Goal: Navigation & Orientation: Find specific page/section

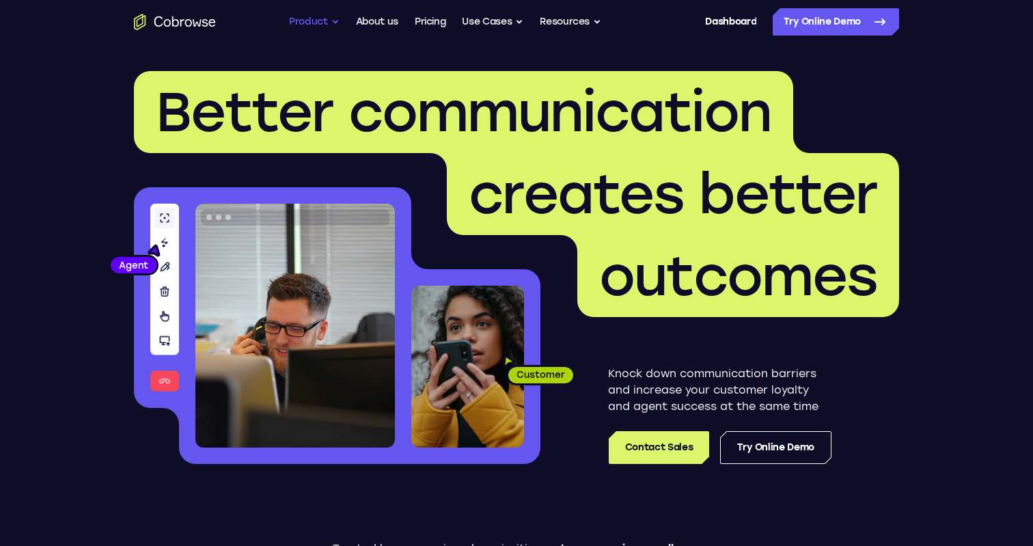
click at [326, 28] on button "Product" at bounding box center [314, 21] width 51 height 27
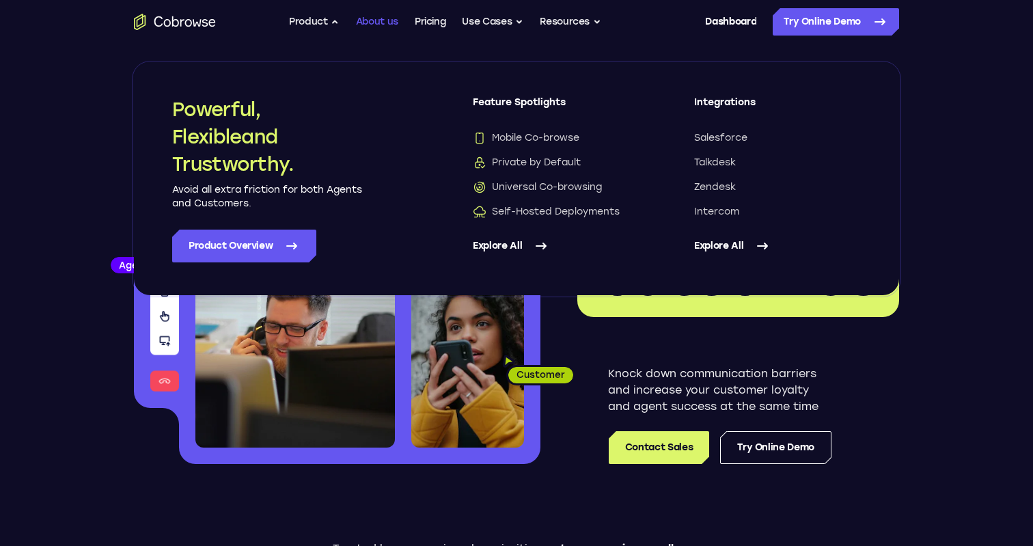
click at [372, 24] on link "About us" at bounding box center [377, 21] width 42 height 27
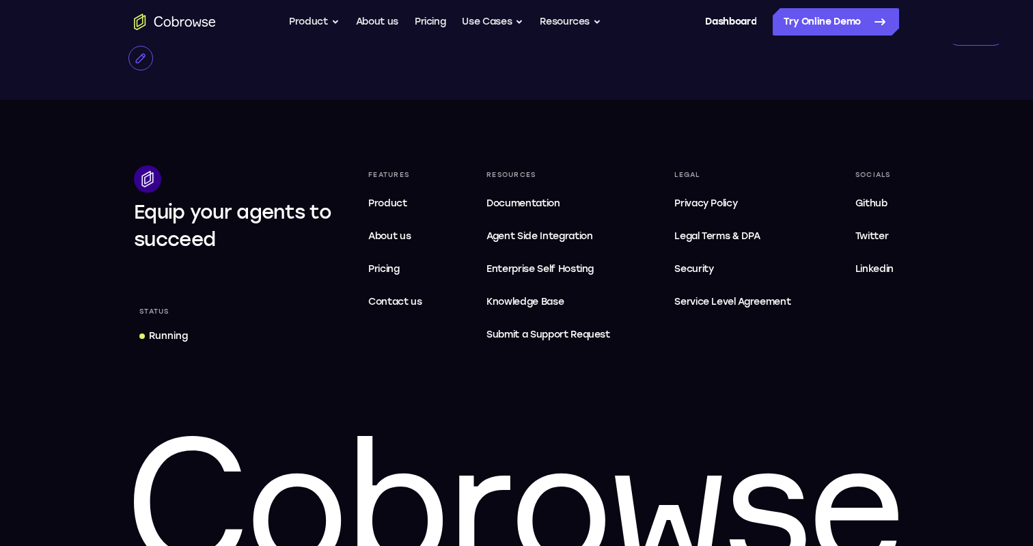
scroll to position [2612, 0]
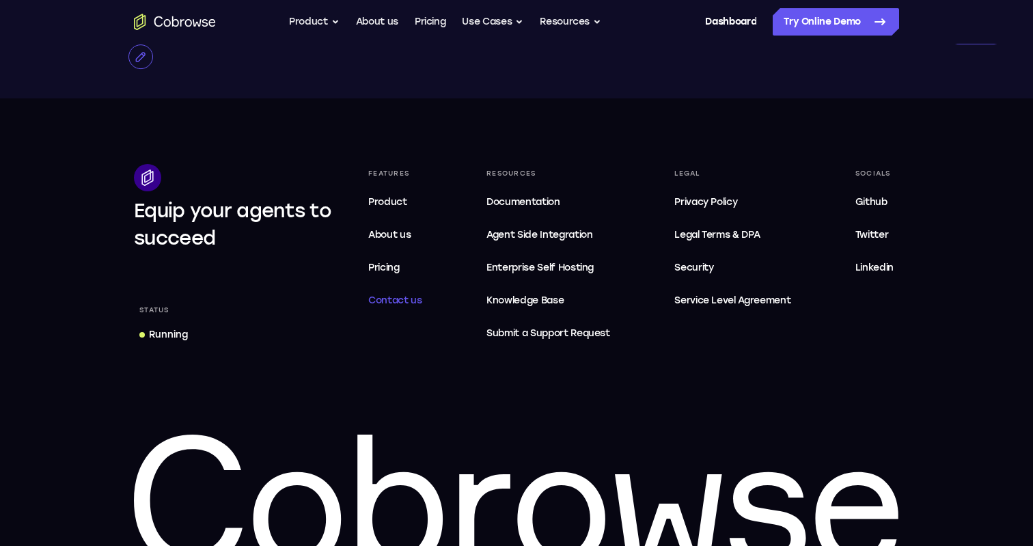
click at [389, 306] on span "Contact us" at bounding box center [395, 300] width 54 height 12
